Goal: Find specific page/section

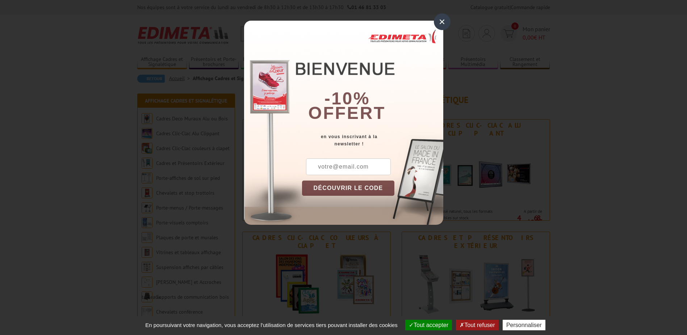
click at [443, 18] on div "×" at bounding box center [442, 21] width 17 height 17
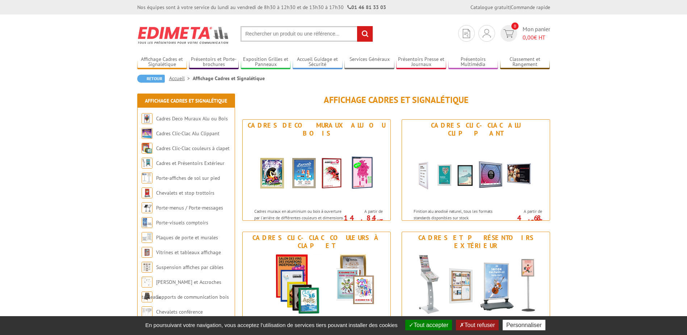
click at [477, 324] on button "Tout refuser" at bounding box center [477, 324] width 42 height 11
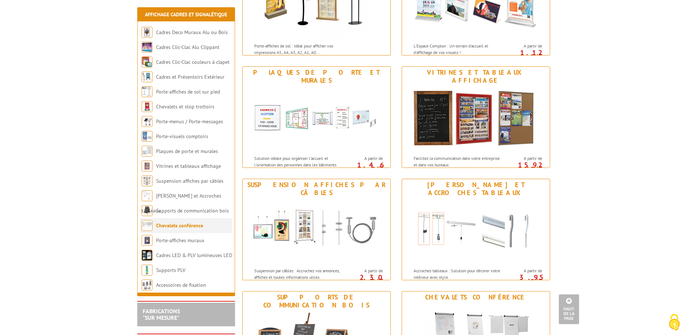
scroll to position [444, 0]
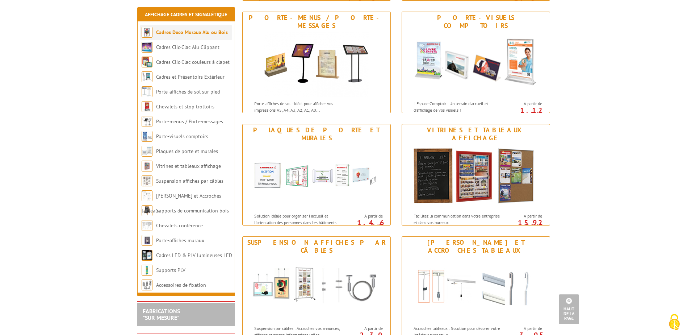
click at [202, 33] on link "Cadres Deco Muraux Alu ou Bois" at bounding box center [192, 32] width 72 height 7
